Goal: Information Seeking & Learning: Learn about a topic

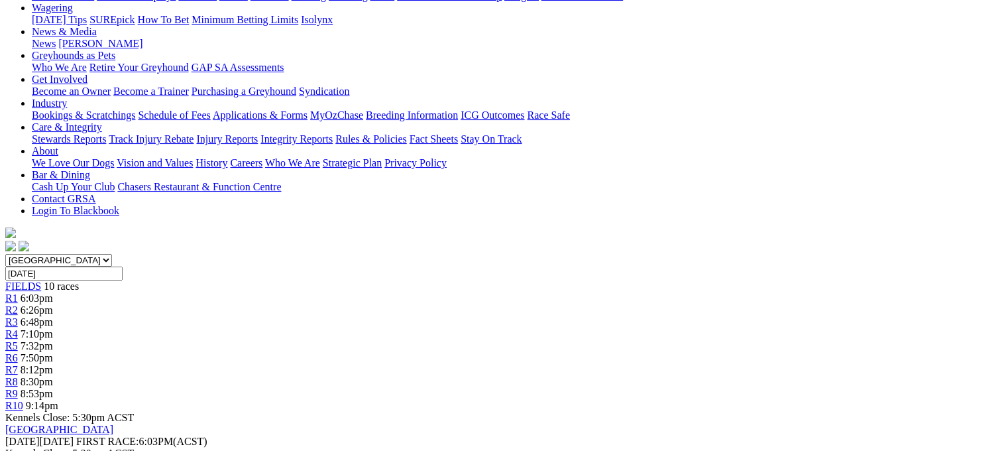
scroll to position [179, 0]
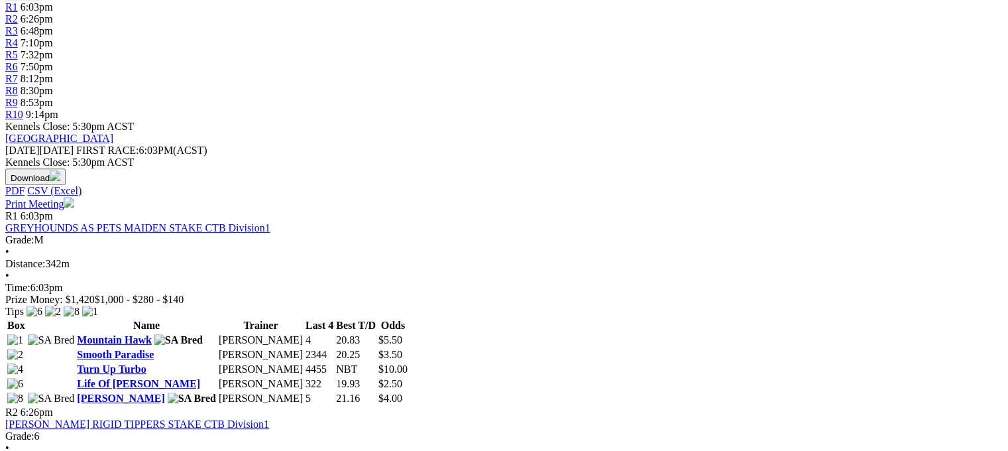
scroll to position [473, 0]
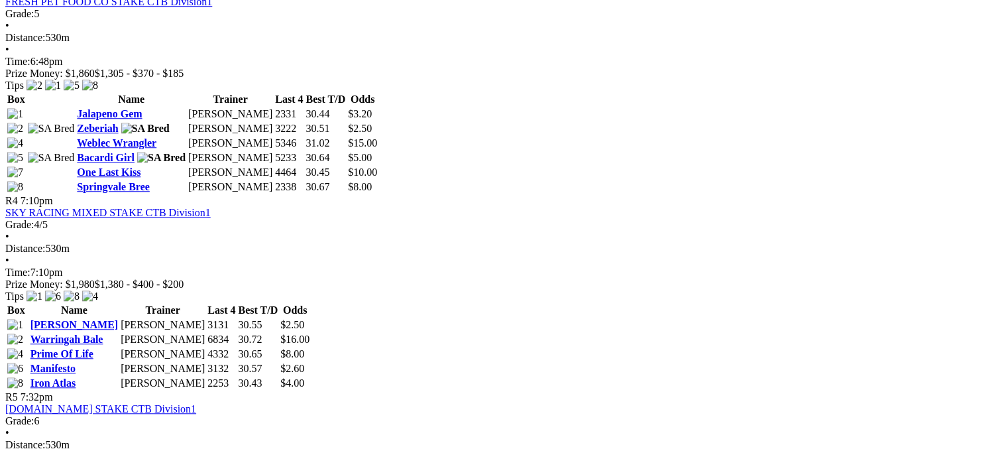
scroll to position [1103, 0]
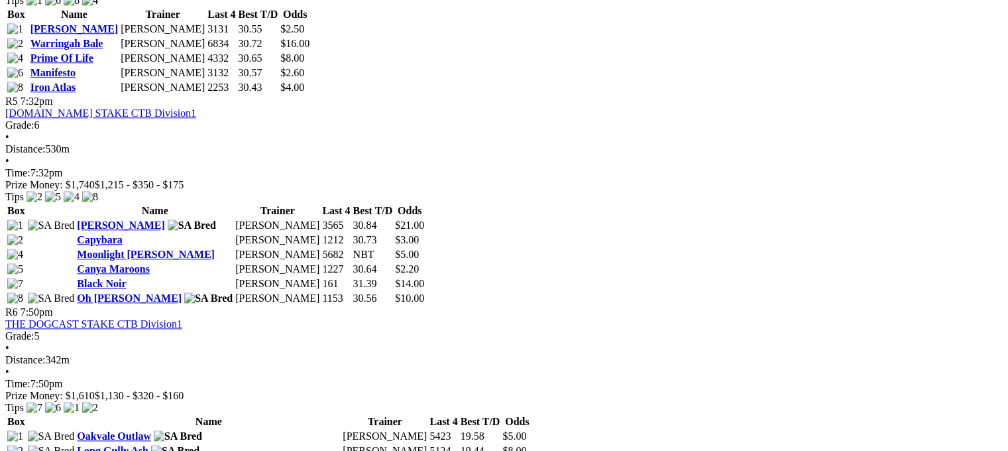
scroll to position [1397, 0]
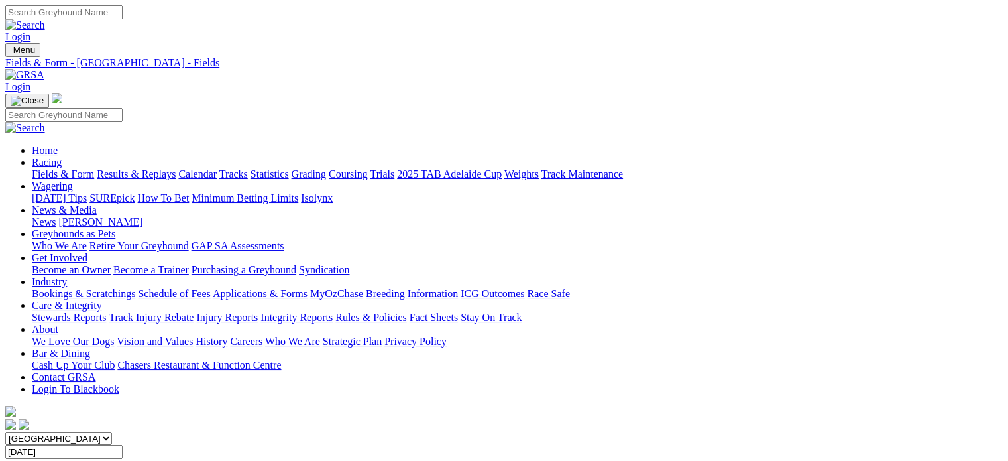
click at [333, 311] on link "Integrity Reports" at bounding box center [296, 316] width 72 height 11
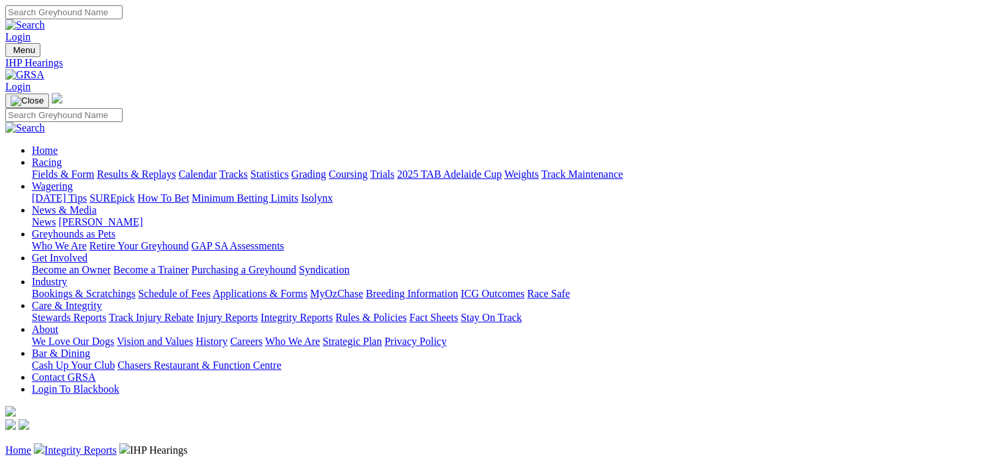
click at [117, 444] on link "Integrity Reports" at bounding box center [80, 449] width 72 height 11
